Goal: Check status: Check status

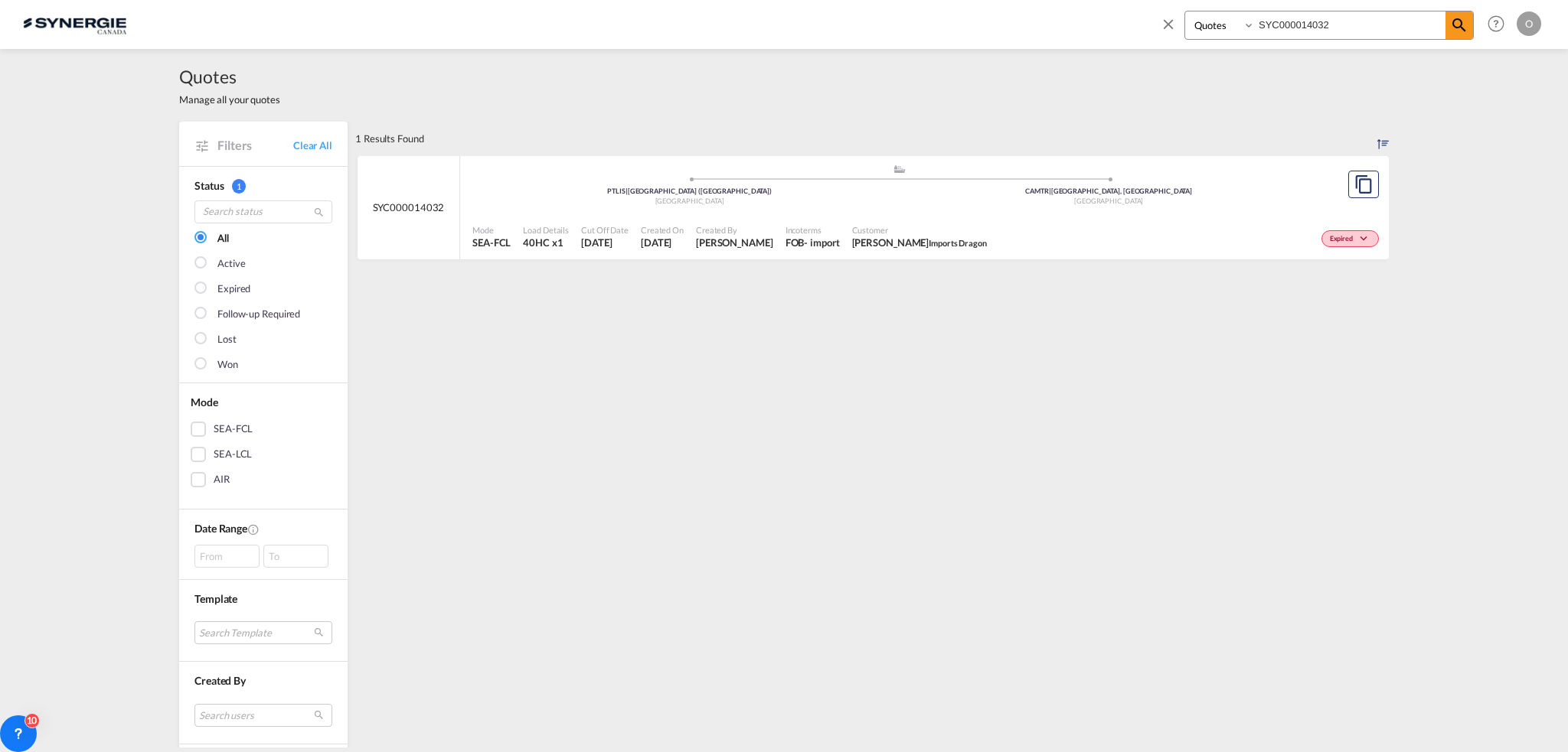
select select "Quotes"
drag, startPoint x: 1365, startPoint y: 20, endPoint x: 973, endPoint y: 26, distance: 392.0
click at [973, 26] on div "Bookings Quotes Enquiries SYC000014032 Help Resources Product Release O My Prof…" at bounding box center [784, 23] width 1522 height 48
paste input "3859"
click at [774, 244] on span "[PERSON_NAME]" at bounding box center [734, 242] width 78 height 14
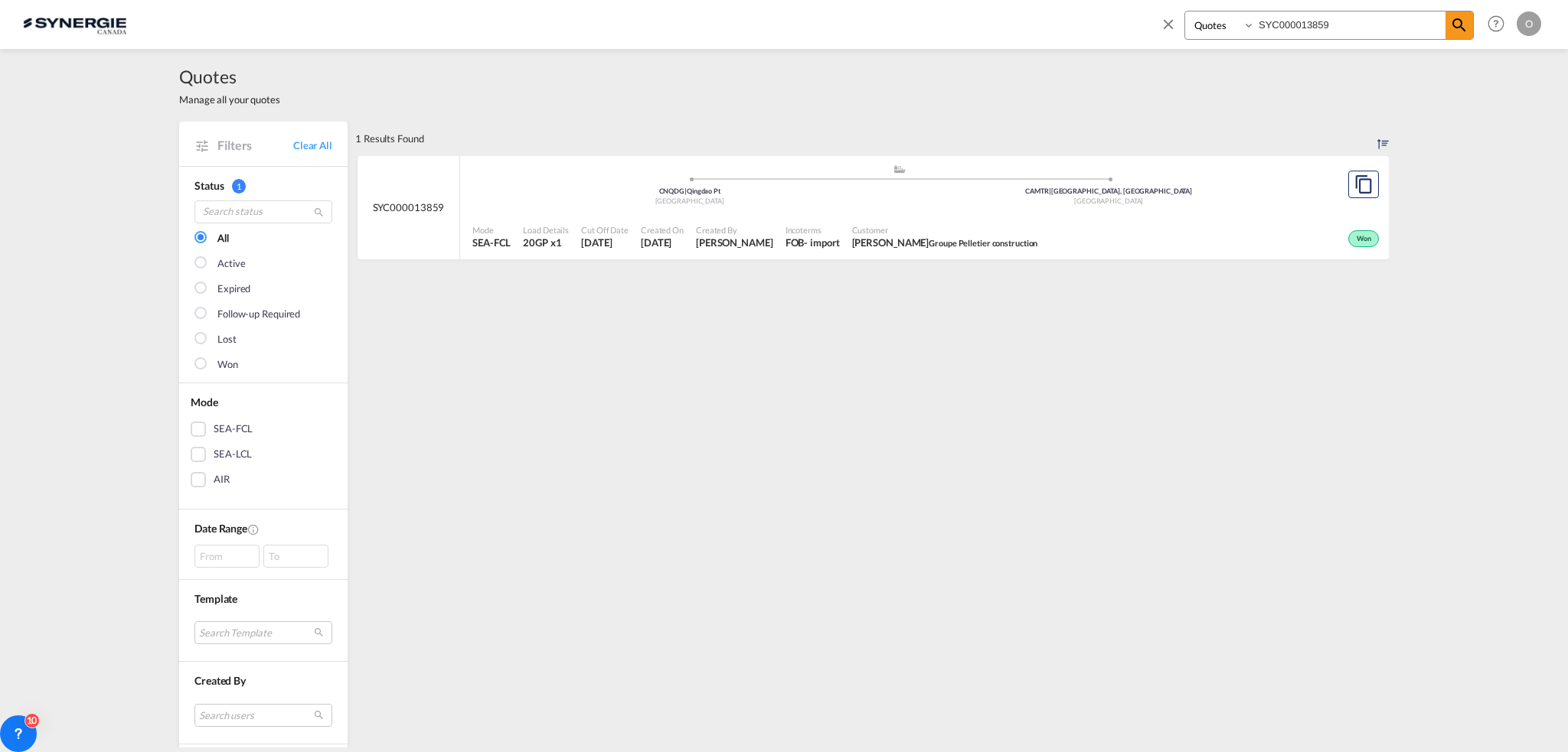
drag, startPoint x: 1357, startPoint y: 19, endPoint x: 682, endPoint y: 57, distance: 676.1
click at [682, 57] on md-content "Bookings Quotes Enquiries SYC000013859 Help Resources Product Release O My Prof…" at bounding box center [784, 376] width 1568 height 752
paste input "62"
type input "SYC000013629"
click at [892, 236] on span "Krystine . transherbe" at bounding box center [917, 242] width 123 height 14
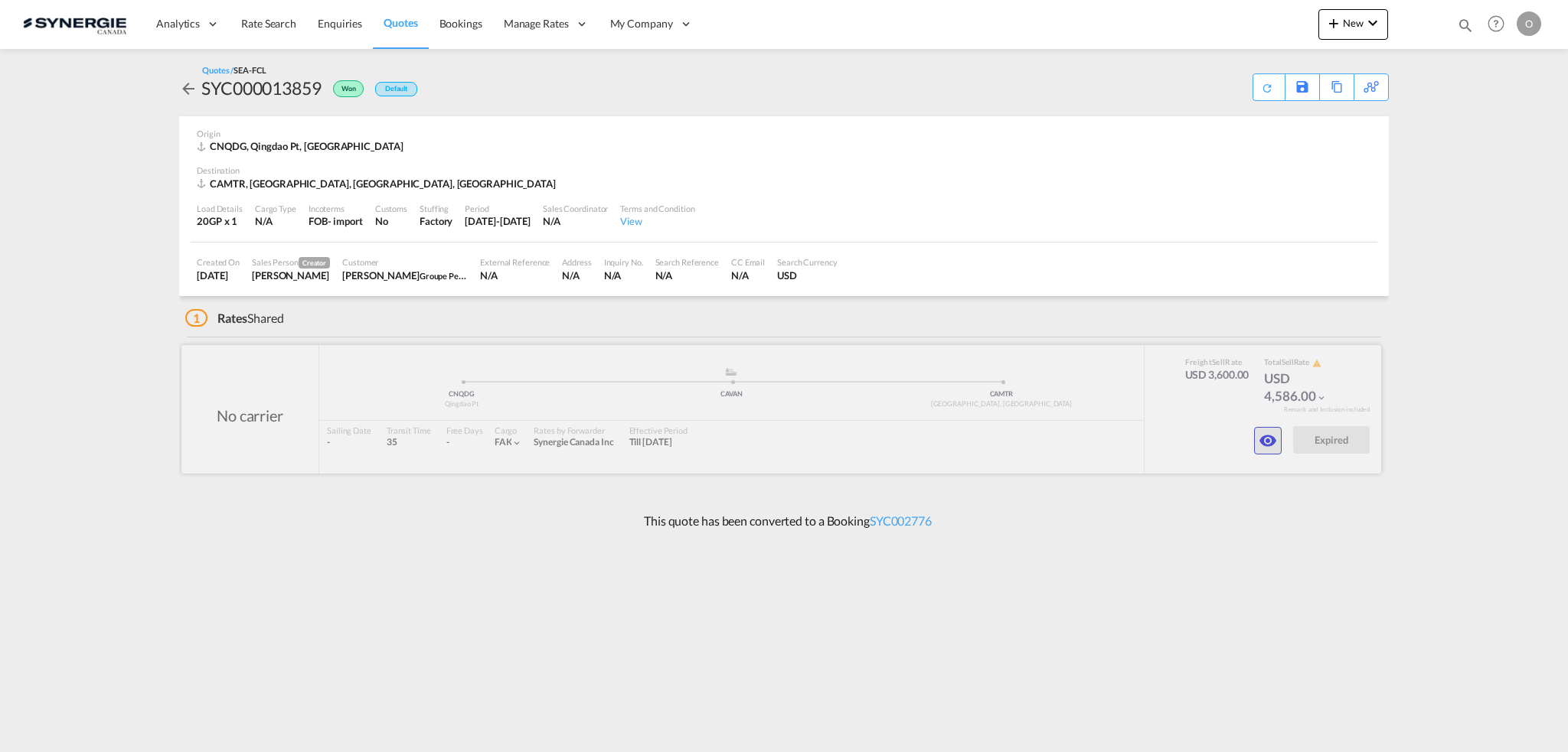
click at [1270, 441] on md-icon "icon-eye" at bounding box center [1268, 441] width 19 height 19
